Goal: Task Accomplishment & Management: Manage account settings

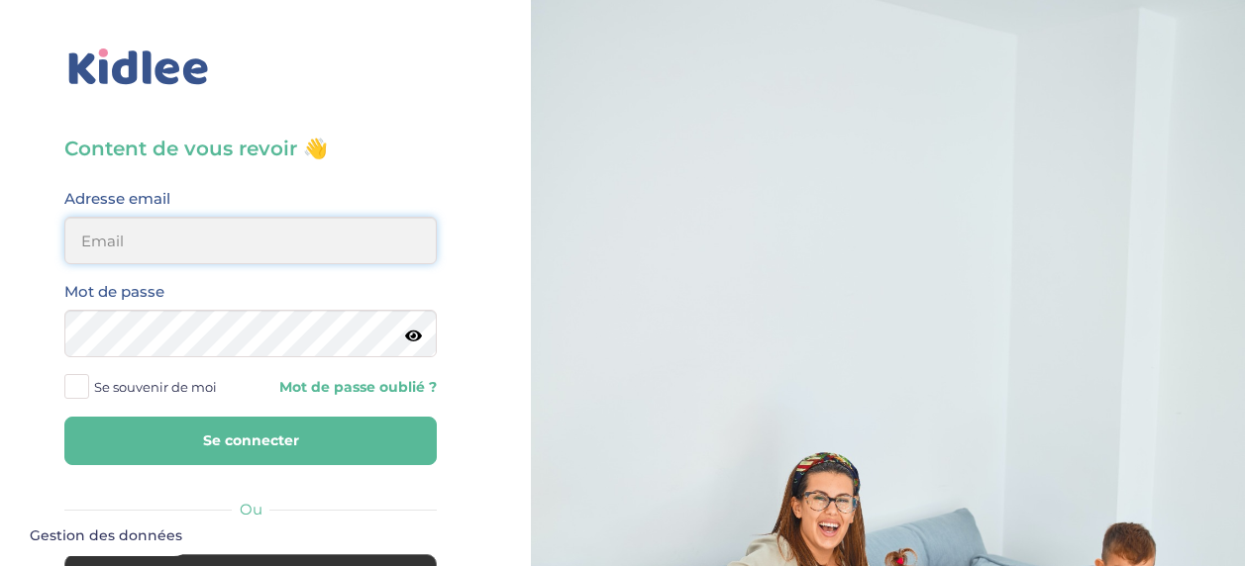
click at [329, 234] on input "email" at bounding box center [250, 241] width 372 height 48
type input "[EMAIL_ADDRESS][DOMAIN_NAME]"
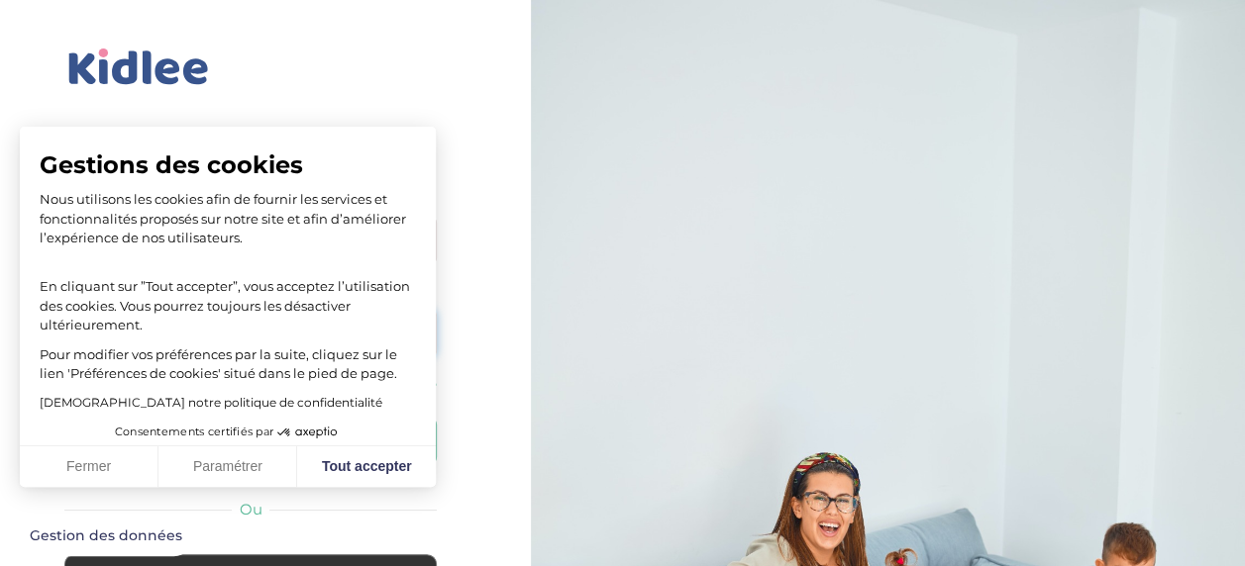
click at [64, 417] on button "Se connecter" at bounding box center [250, 441] width 372 height 49
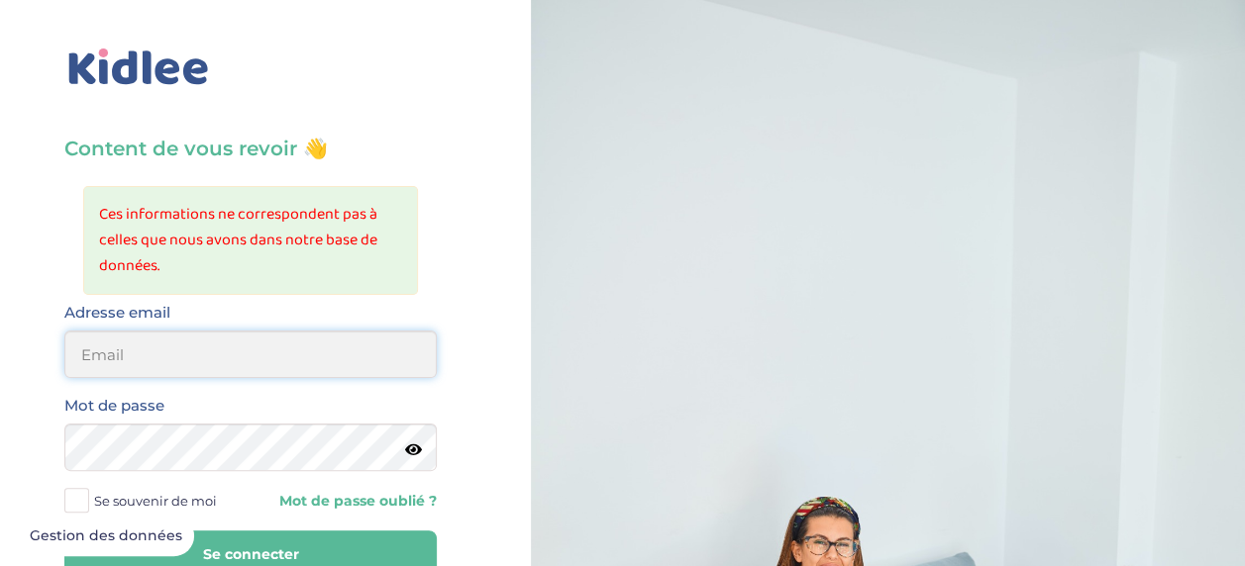
click at [232, 352] on input "email" at bounding box center [250, 355] width 372 height 48
type input "[EMAIL_ADDRESS][DOMAIN_NAME]"
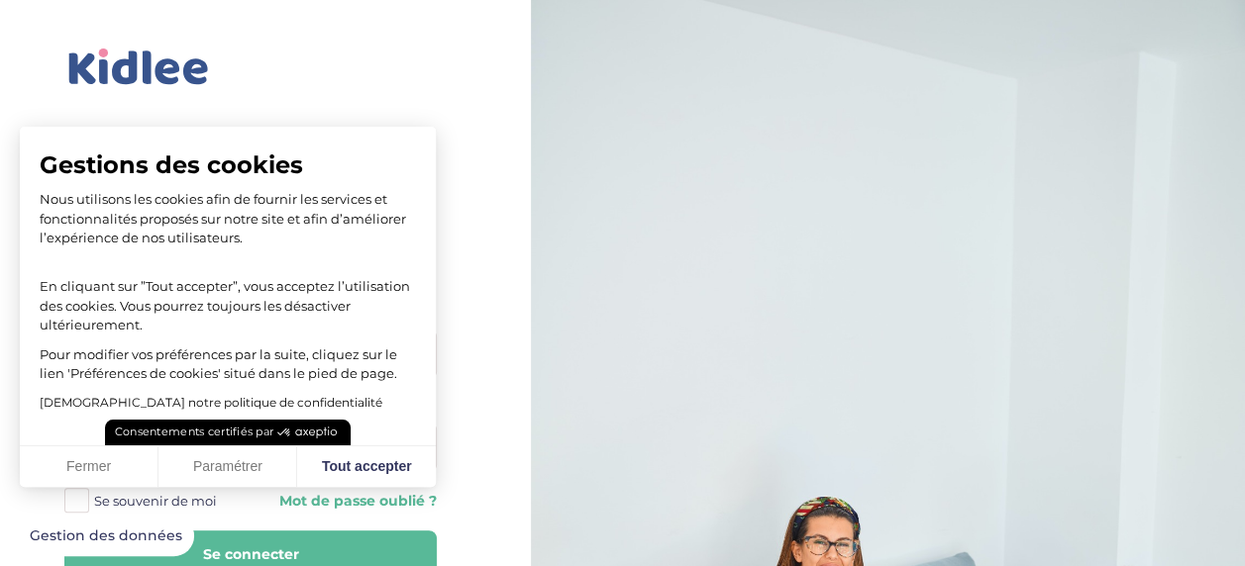
click at [230, 444] on button "Consentements certifiés par" at bounding box center [228, 433] width 246 height 26
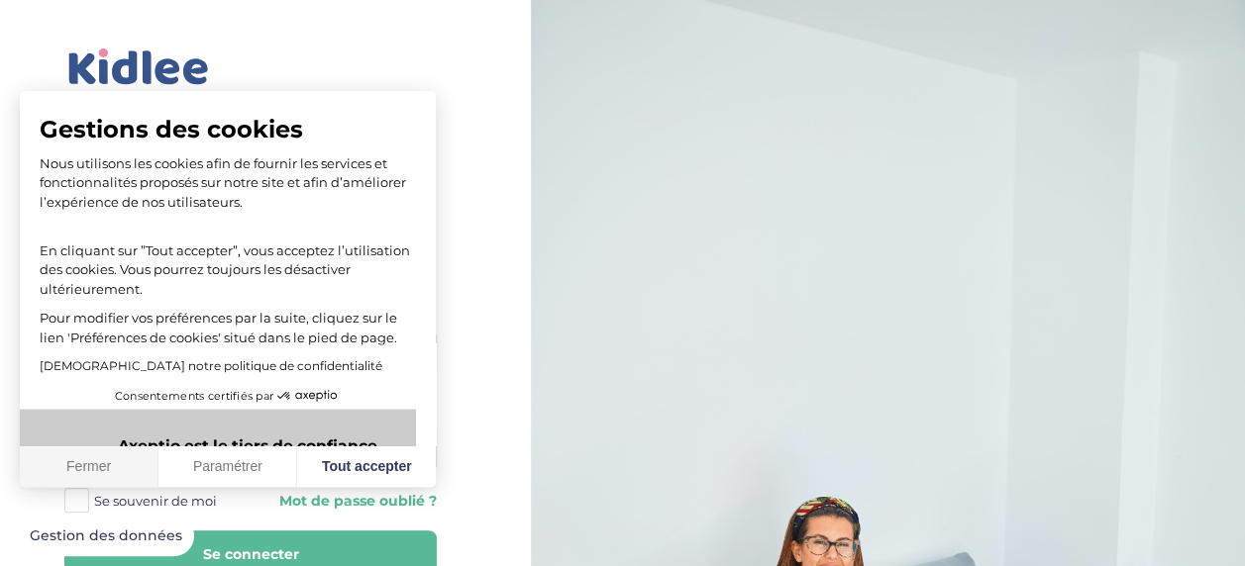
click at [95, 462] on button "Fermer" at bounding box center [89, 468] width 139 height 42
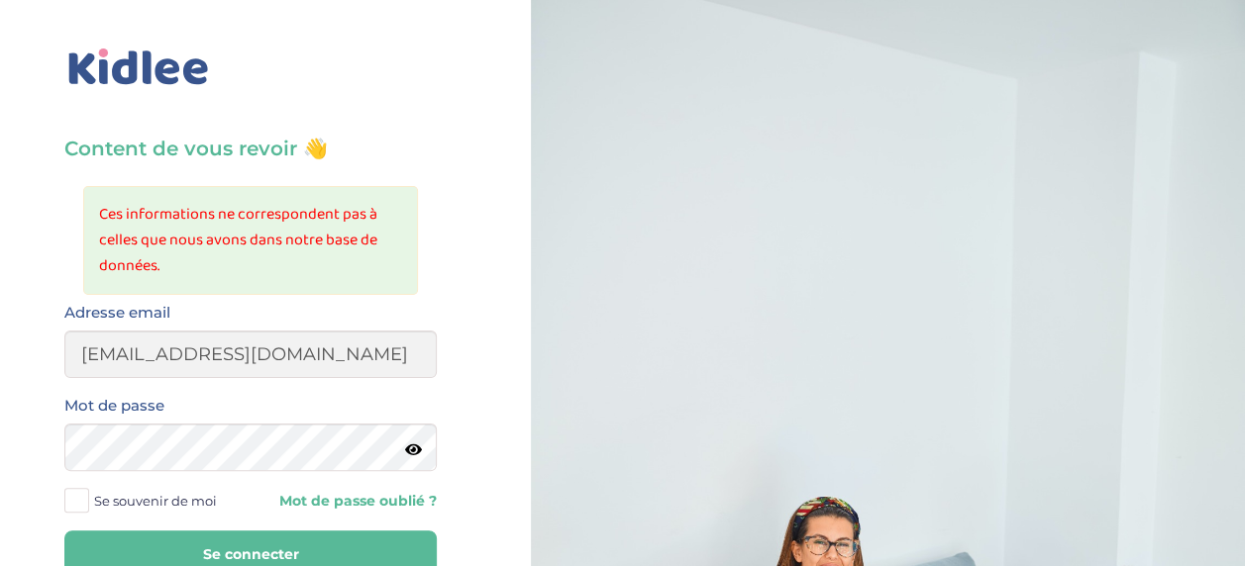
click at [299, 544] on button "Se connecter" at bounding box center [250, 555] width 372 height 49
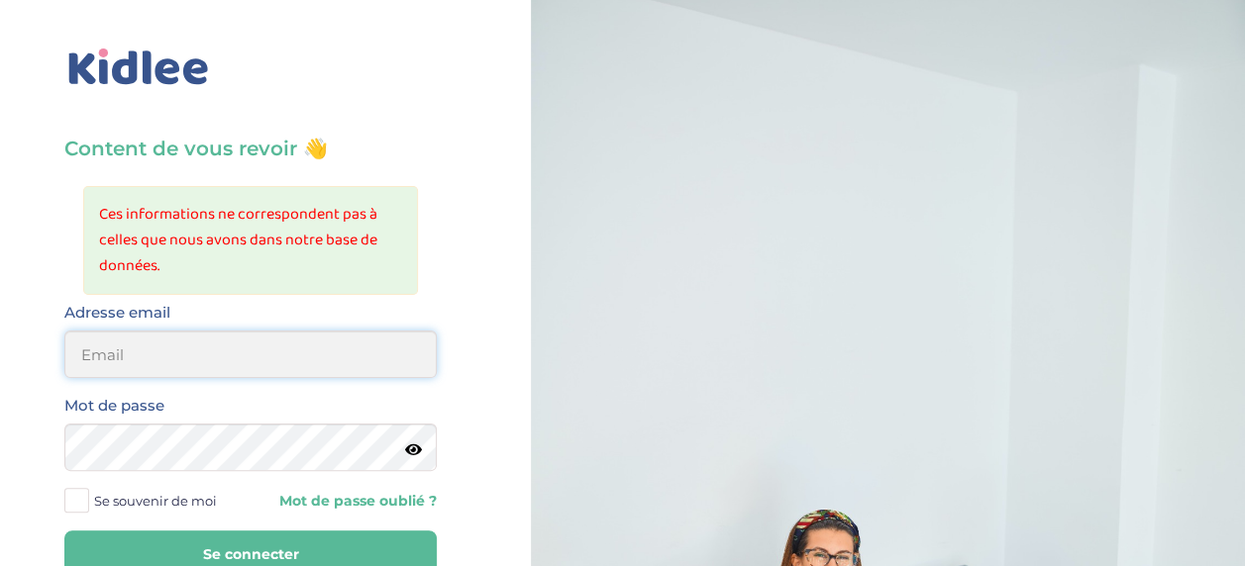
click at [267, 349] on input "email" at bounding box center [250, 355] width 372 height 48
type input "[EMAIL_ADDRESS][DOMAIN_NAME]"
click at [408, 443] on icon at bounding box center [413, 450] width 17 height 15
click at [251, 533] on button "Se connecter" at bounding box center [250, 555] width 372 height 49
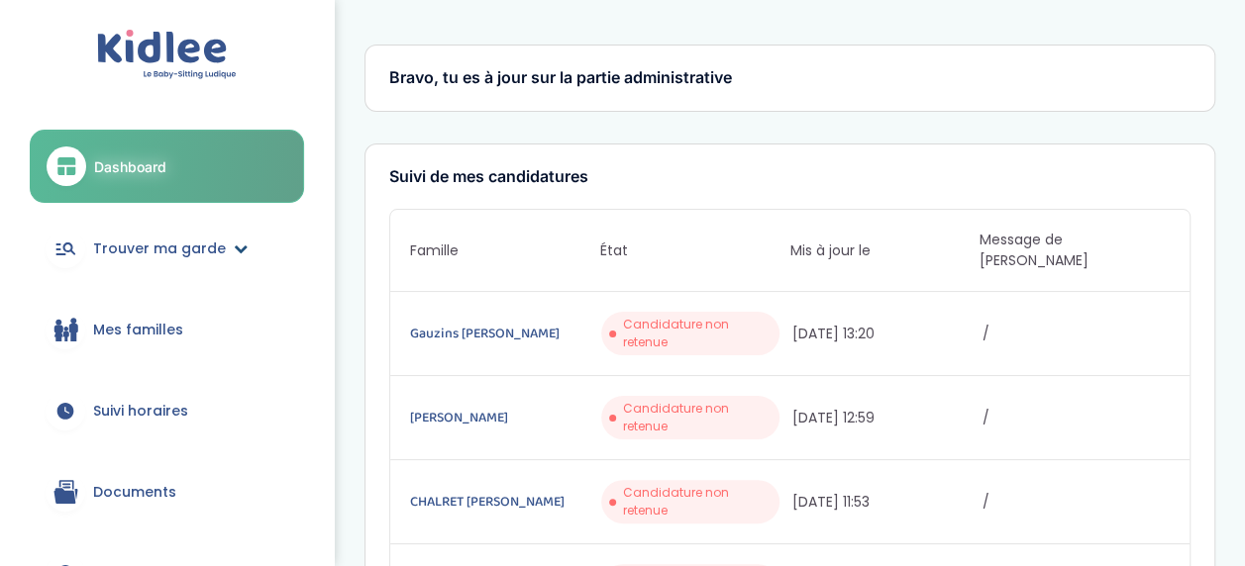
click at [198, 239] on span "Trouver ma garde" at bounding box center [159, 249] width 133 height 21
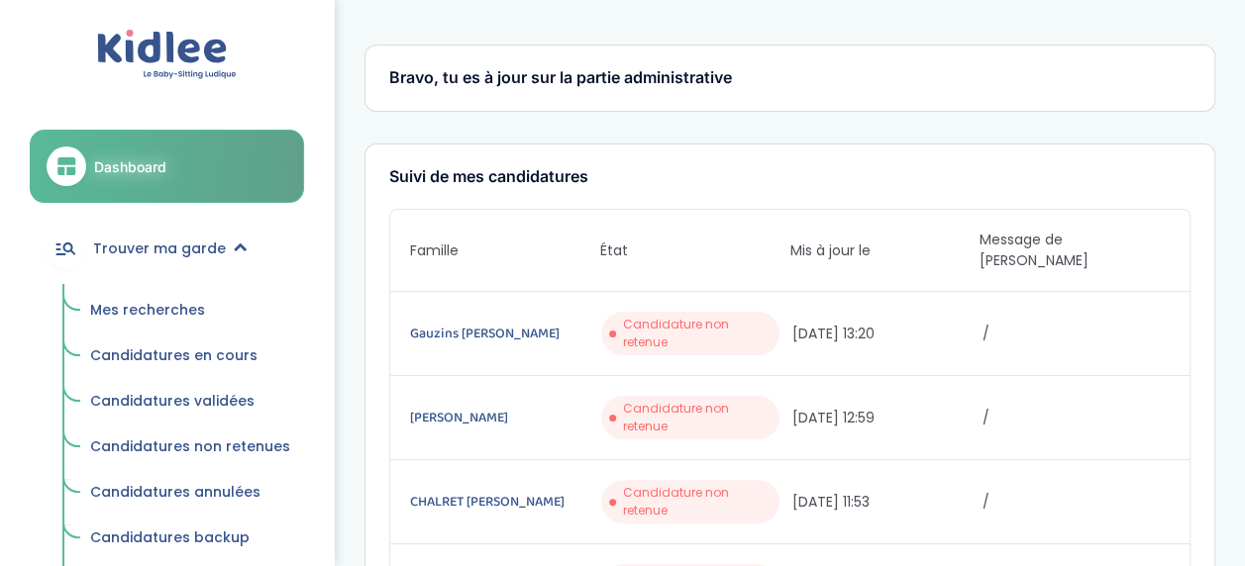
click at [171, 311] on span "Mes recherches" at bounding box center [147, 310] width 115 height 20
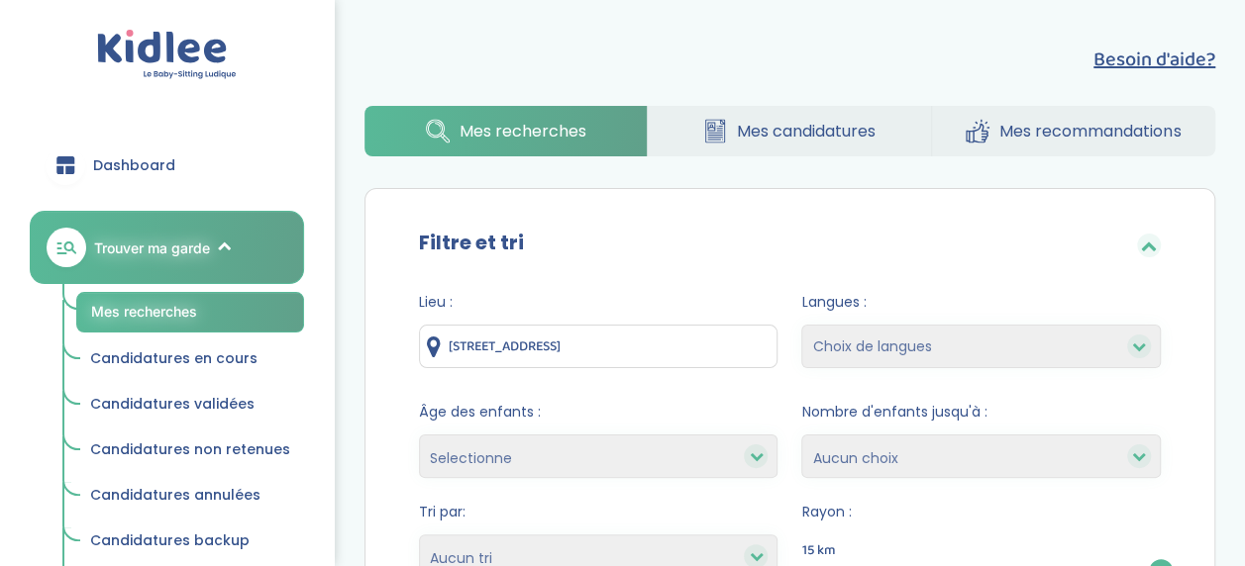
click at [737, 141] on span "Mes candidatures" at bounding box center [806, 131] width 139 height 25
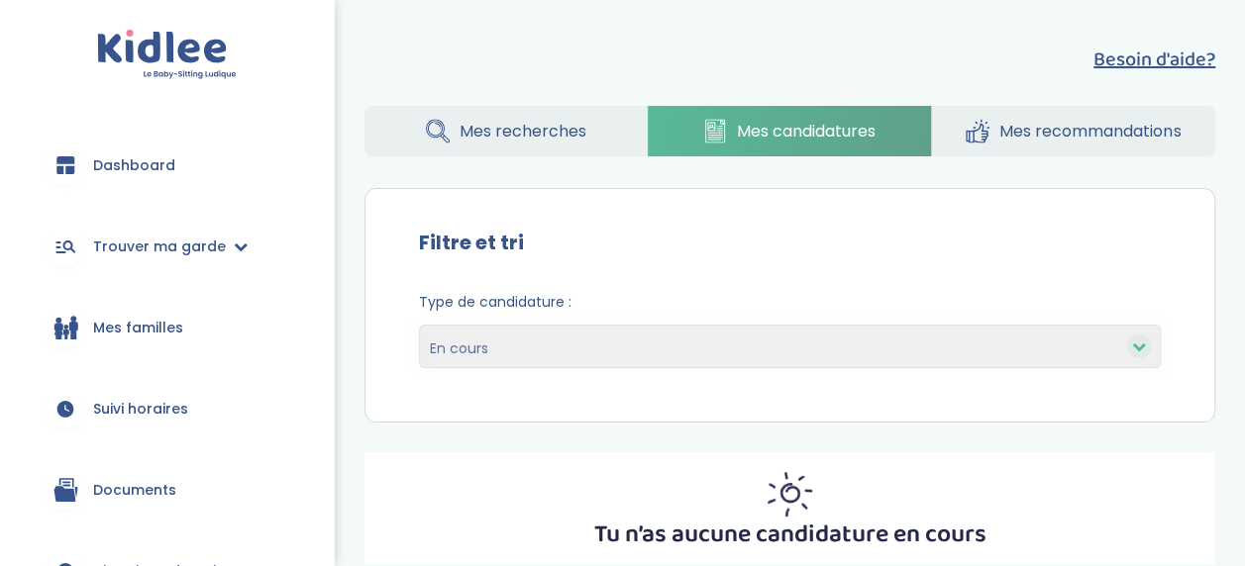
click at [489, 133] on span "Mes recherches" at bounding box center [522, 131] width 127 height 25
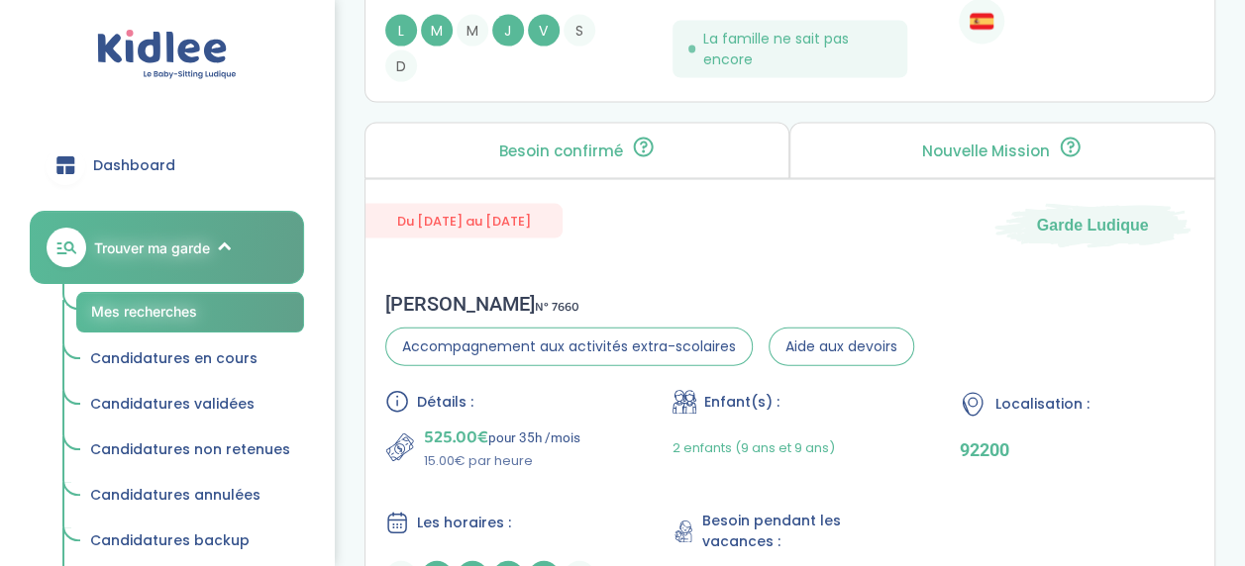
scroll to position [6099, 0]
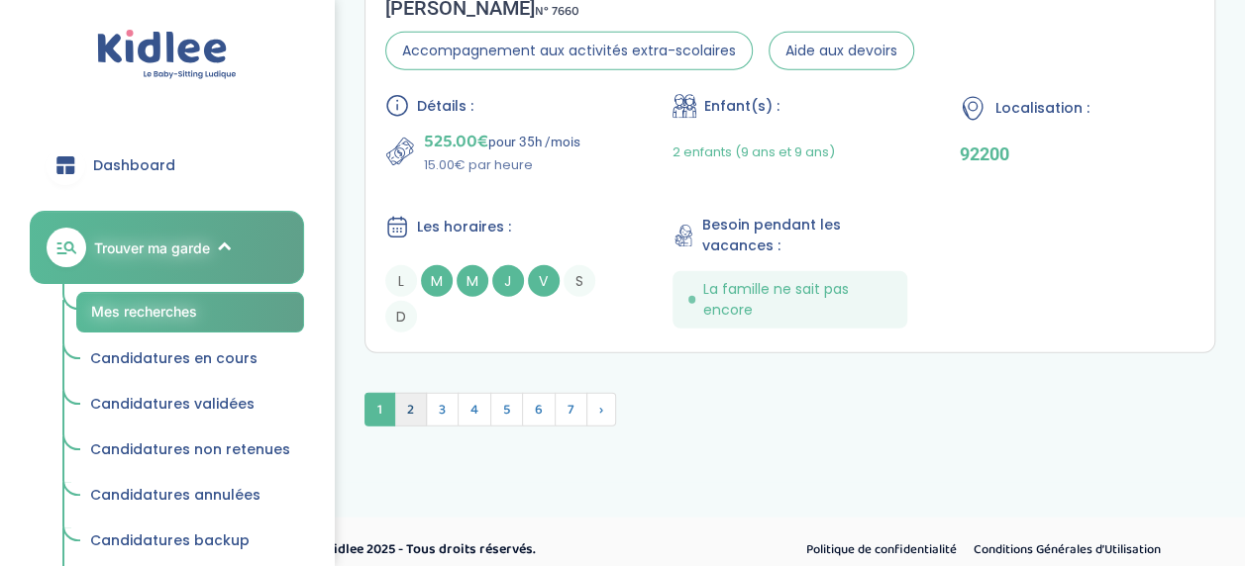
click at [416, 401] on span "2" at bounding box center [410, 410] width 33 height 34
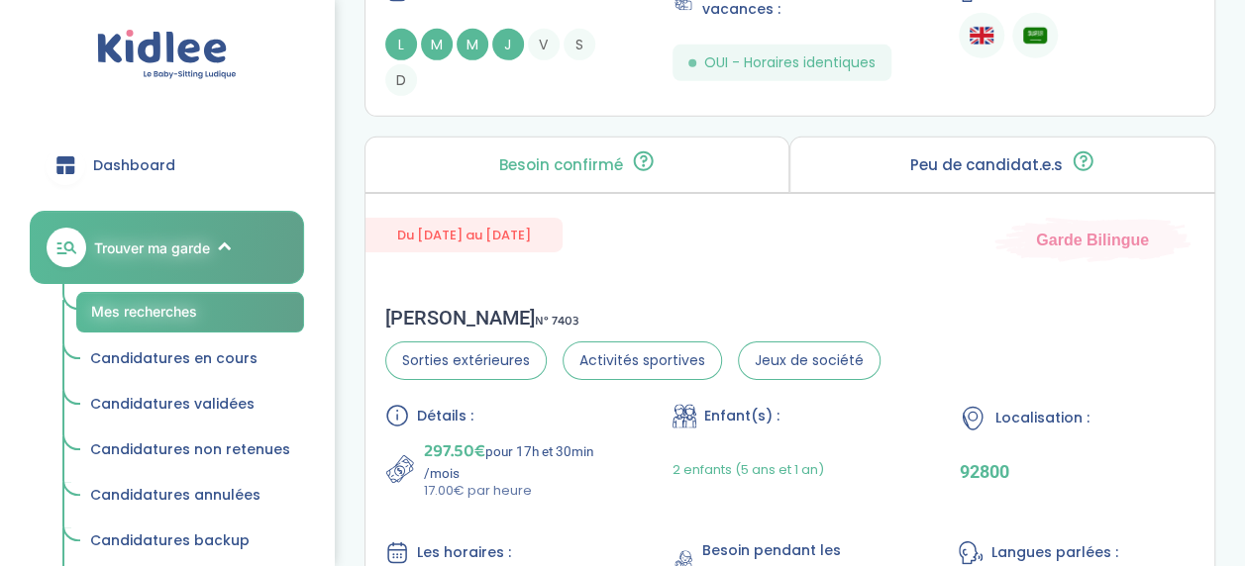
scroll to position [2861, 0]
